Goal: Task Accomplishment & Management: Use online tool/utility

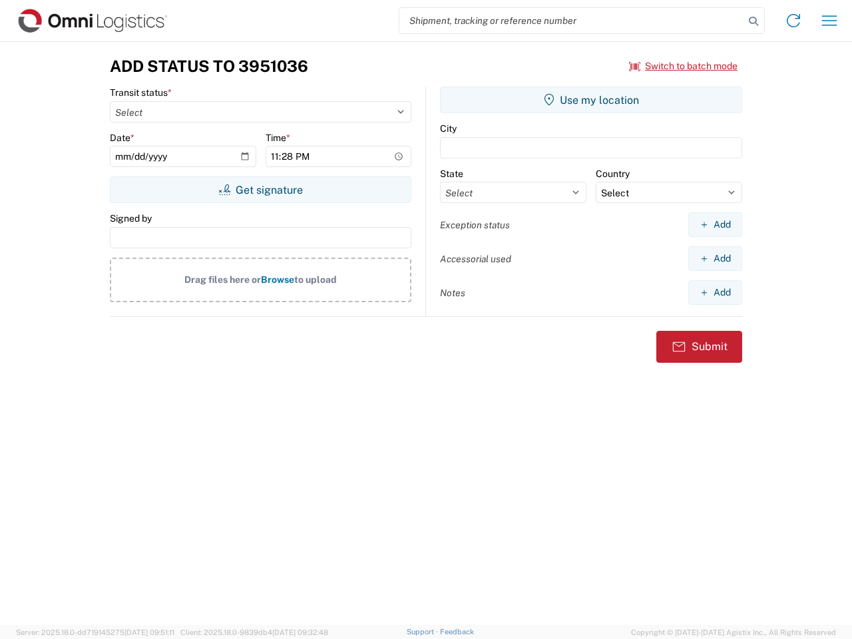
click at [572, 21] on input "search" at bounding box center [571, 20] width 345 height 25
click at [754, 21] on icon at bounding box center [753, 21] width 19 height 19
click at [794, 21] on icon at bounding box center [793, 20] width 21 height 21
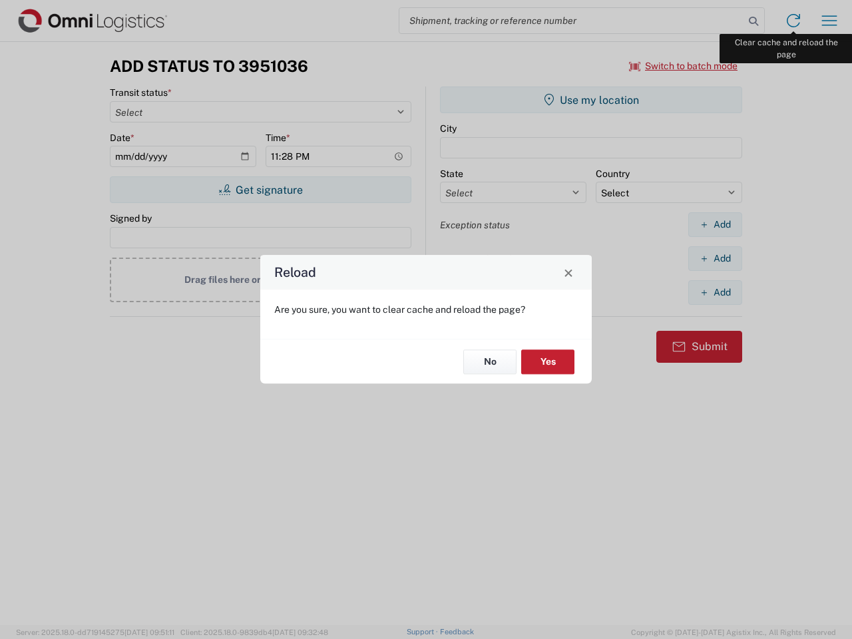
click at [830, 21] on div "Reload Are you sure, you want to clear cache and reload the page? No Yes" at bounding box center [426, 319] width 852 height 639
click at [684, 66] on div "Reload Are you sure, you want to clear cache and reload the page? No Yes" at bounding box center [426, 319] width 852 height 639
click at [260, 190] on div "Reload Are you sure, you want to clear cache and reload the page? No Yes" at bounding box center [426, 319] width 852 height 639
click at [591, 100] on div "Reload Are you sure, you want to clear cache and reload the page? No Yes" at bounding box center [426, 319] width 852 height 639
click at [715, 224] on div "Reload Are you sure, you want to clear cache and reload the page? No Yes" at bounding box center [426, 319] width 852 height 639
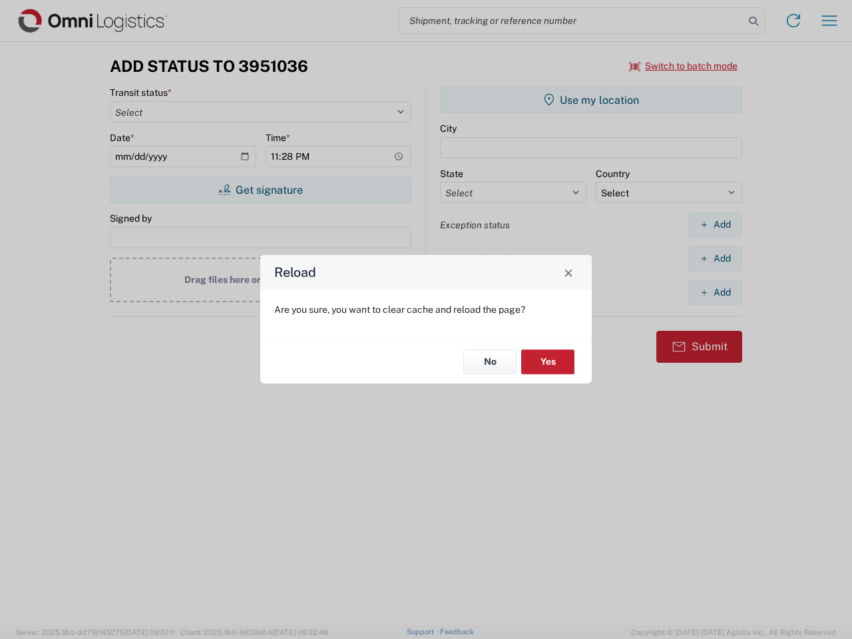
click at [715, 258] on div "Reload Are you sure, you want to clear cache and reload the page? No Yes" at bounding box center [426, 319] width 852 height 639
click at [715, 292] on div "Reload Are you sure, you want to clear cache and reload the page? No Yes" at bounding box center [426, 319] width 852 height 639
